Goal: Task Accomplishment & Management: Manage account settings

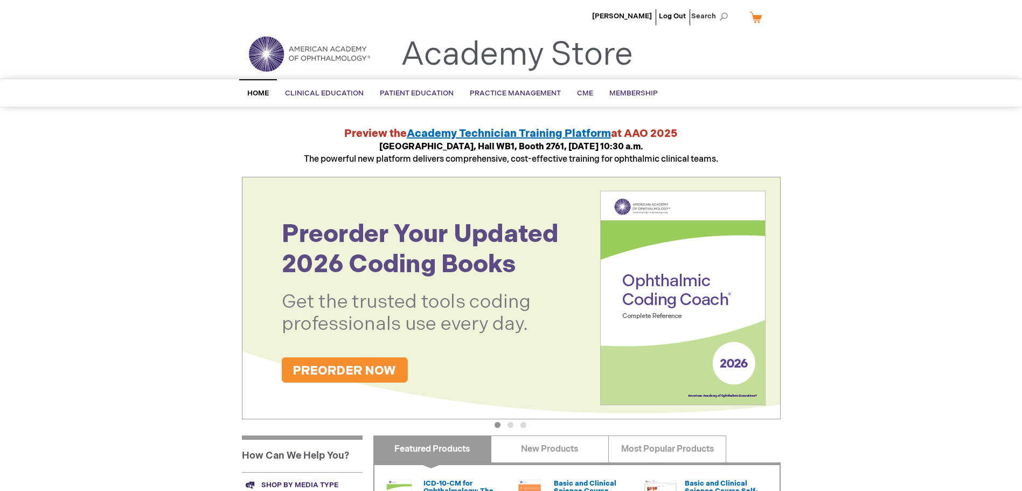
drag, startPoint x: 853, startPoint y: 308, endPoint x: 864, endPoint y: 203, distance: 105.6
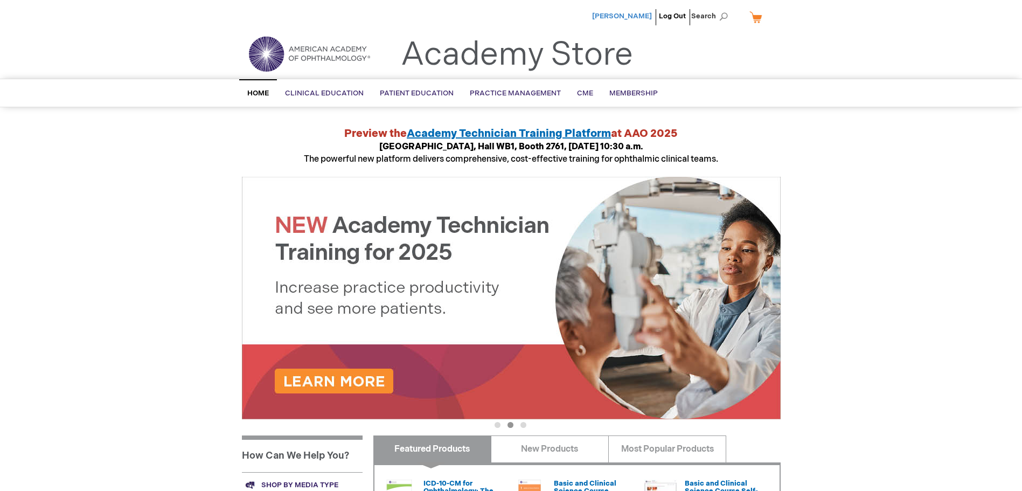
click at [650, 19] on span "[PERSON_NAME]" at bounding box center [622, 16] width 60 height 9
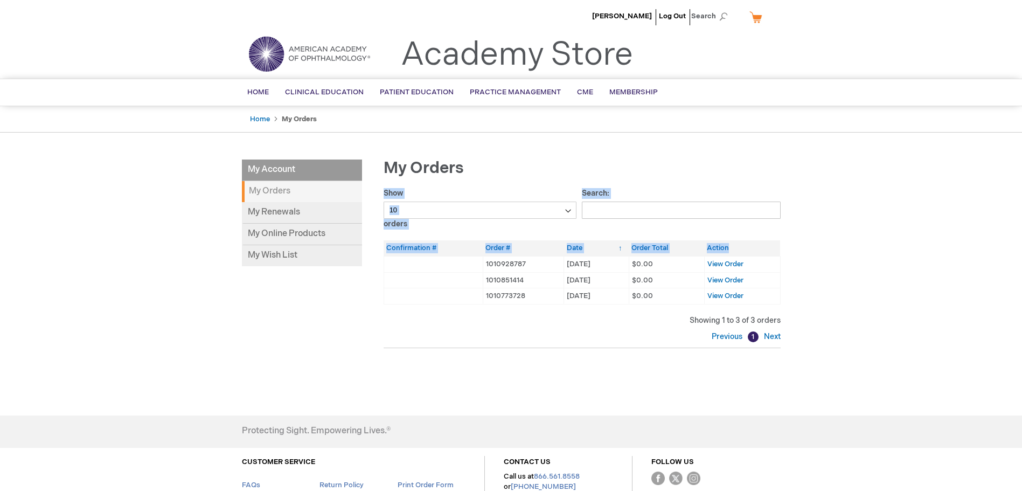
drag, startPoint x: 467, startPoint y: 258, endPoint x: 799, endPoint y: 304, distance: 334.6
click at [799, 304] on div "[PERSON_NAME] Log Out Search My Cart CLOSE RECENTLY ADDED ITEM(S) Close There a…" at bounding box center [511, 293] width 1022 height 586
click at [306, 225] on link "My Online Products" at bounding box center [302, 235] width 120 height 22
click at [299, 213] on link "My Renewals" at bounding box center [302, 213] width 120 height 22
